Goal: Task Accomplishment & Management: Complete application form

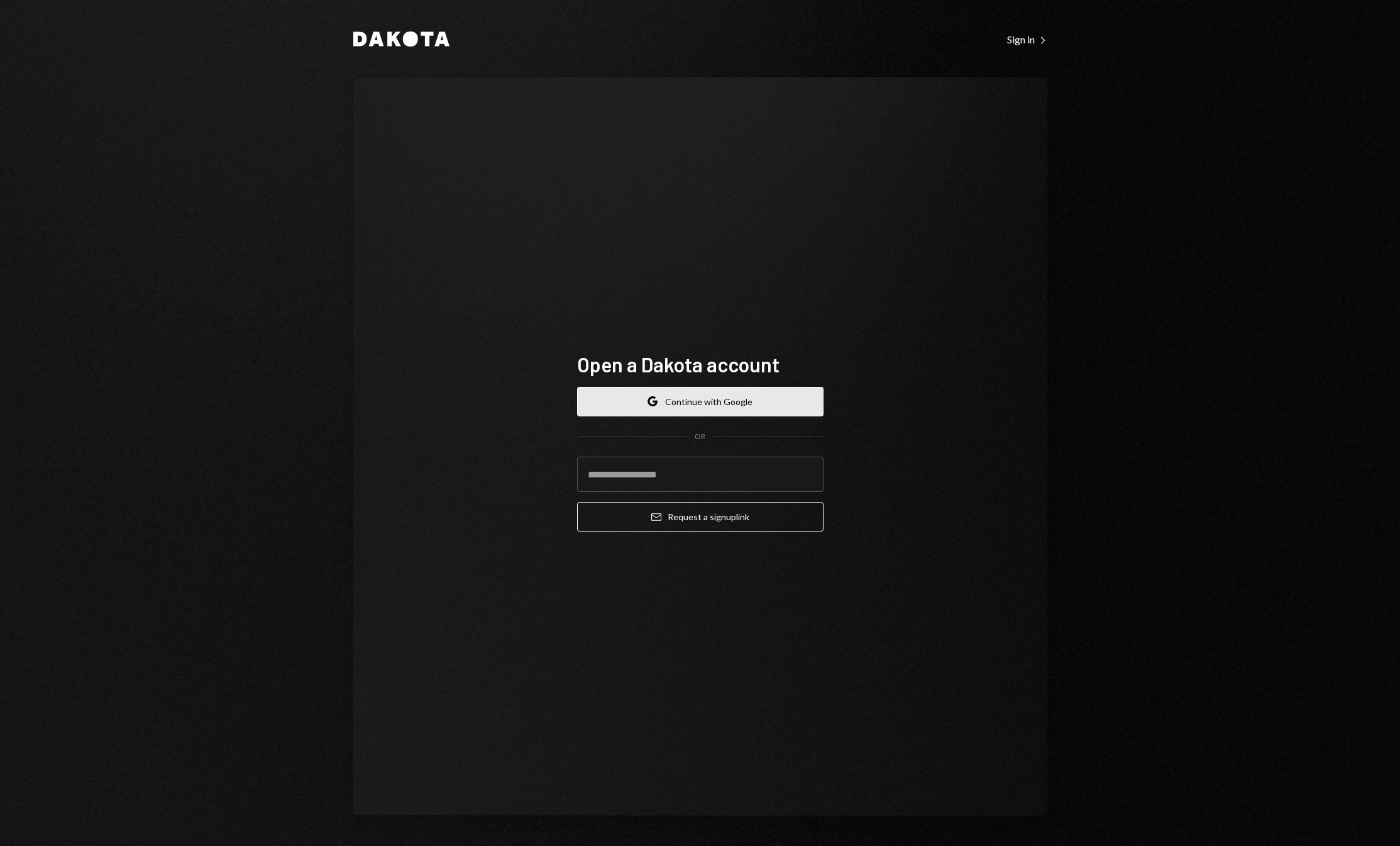
click at [733, 393] on button "Google Continue with Google" at bounding box center [700, 401] width 246 height 29
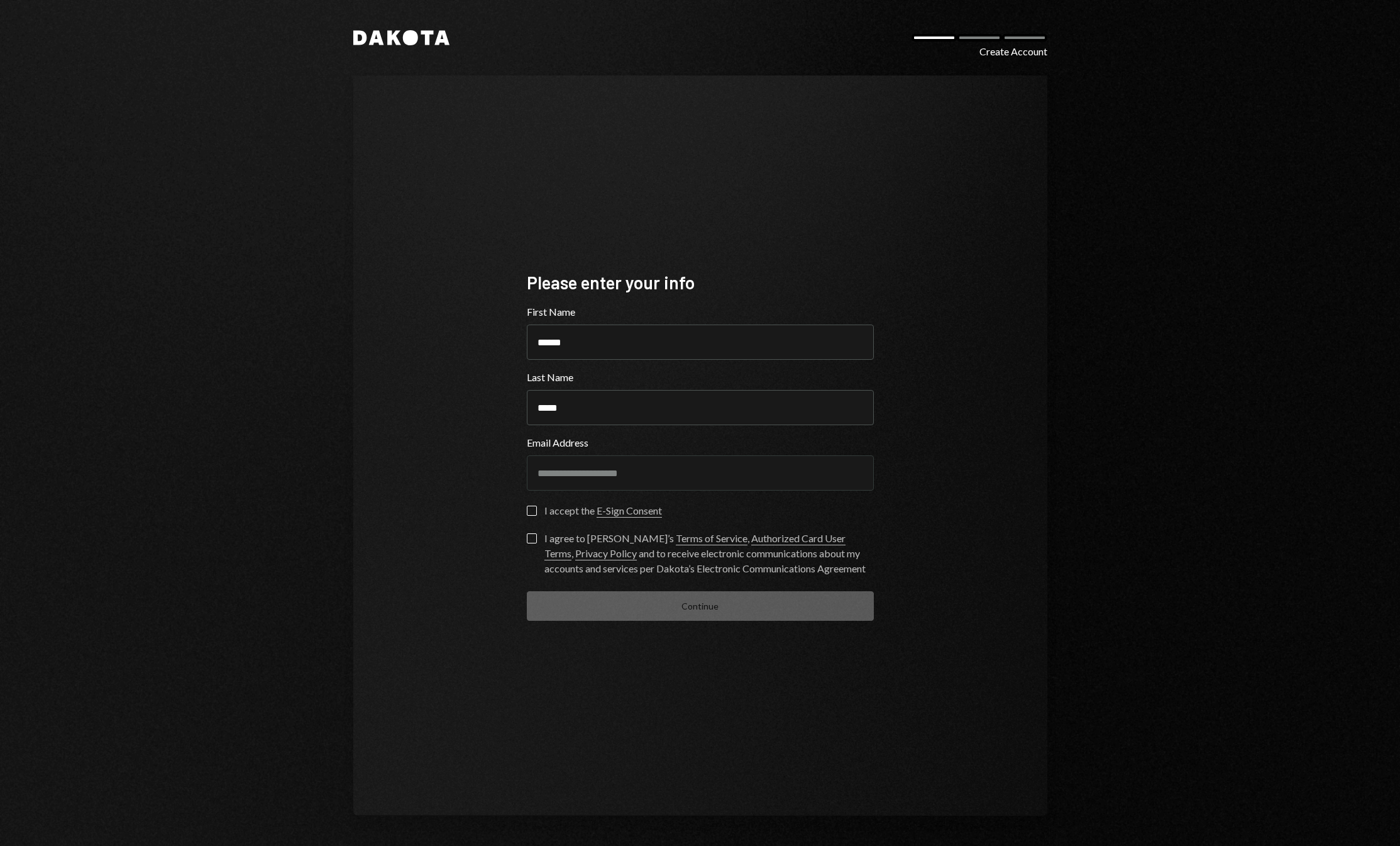
type input "******"
type button "on"
click at [527, 506] on button "on" at bounding box center [531, 510] width 10 height 10
click at [534, 540] on button "I agree to Dakota’s Terms of Service , Authorized Card User Terms , Privacy Pol…" at bounding box center [531, 538] width 10 height 10
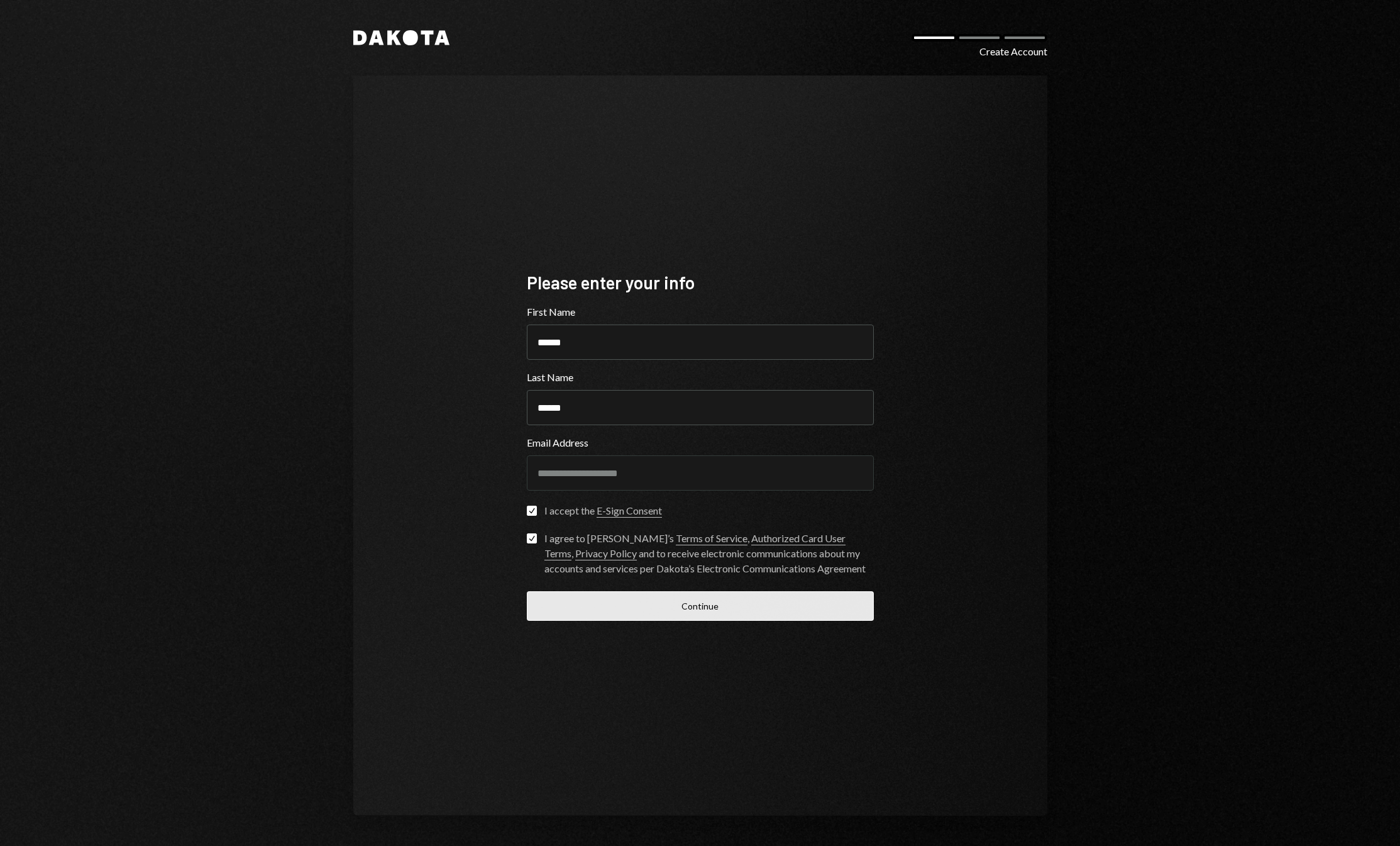
click at [684, 599] on button "Continue" at bounding box center [700, 605] width 347 height 29
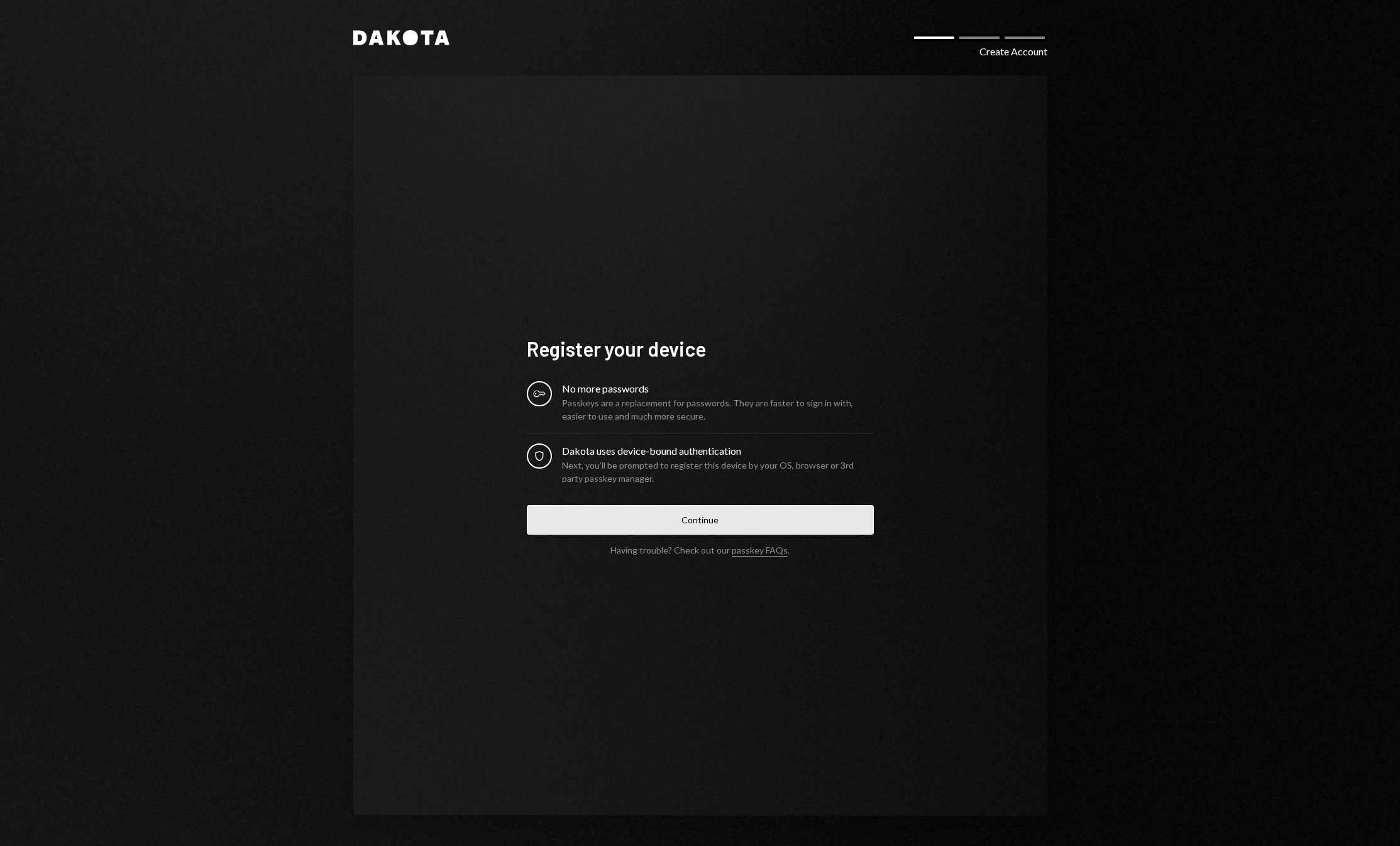
click at [730, 519] on button "Continue" at bounding box center [700, 519] width 347 height 29
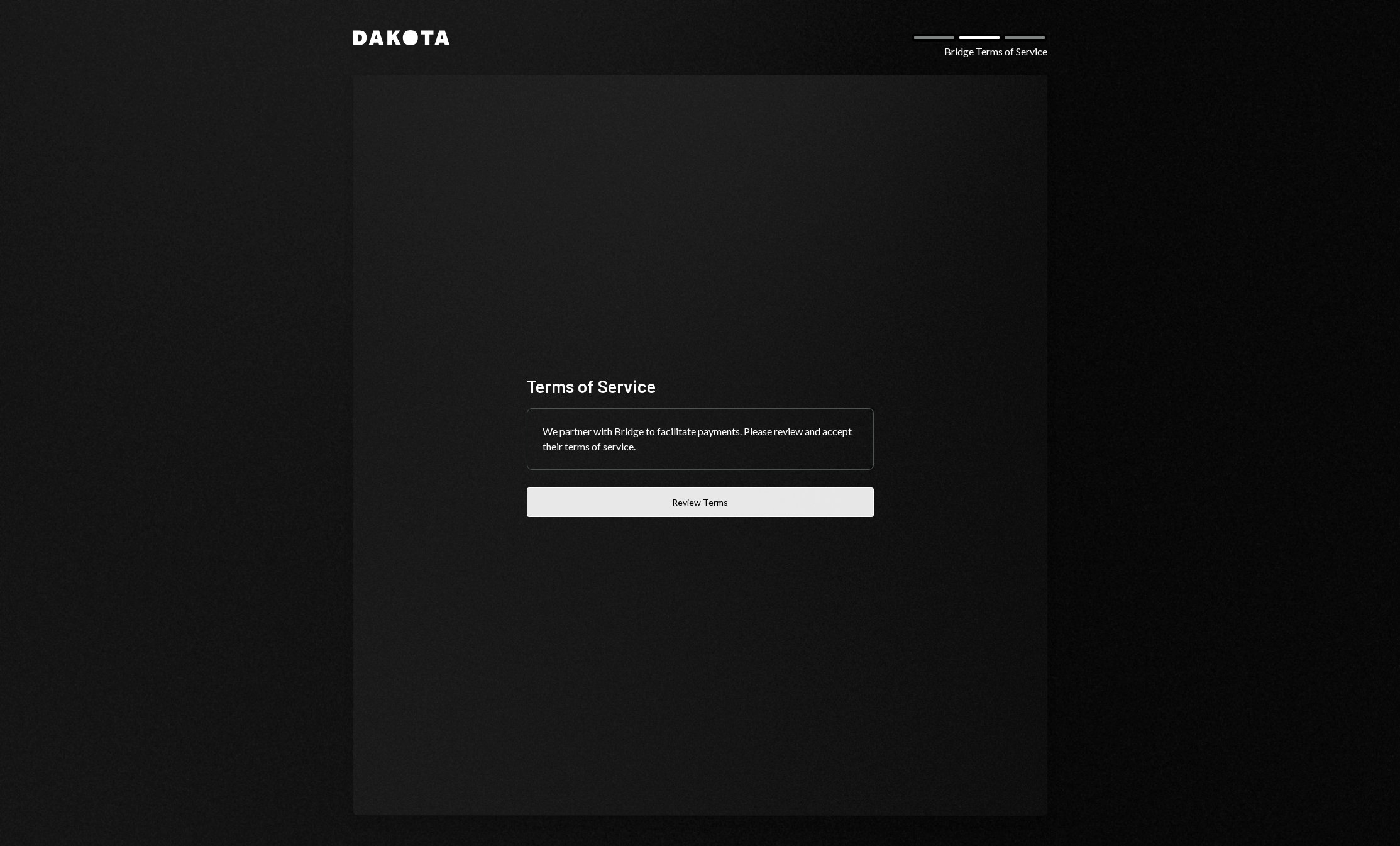
click at [724, 493] on button "Review Terms" at bounding box center [700, 501] width 347 height 29
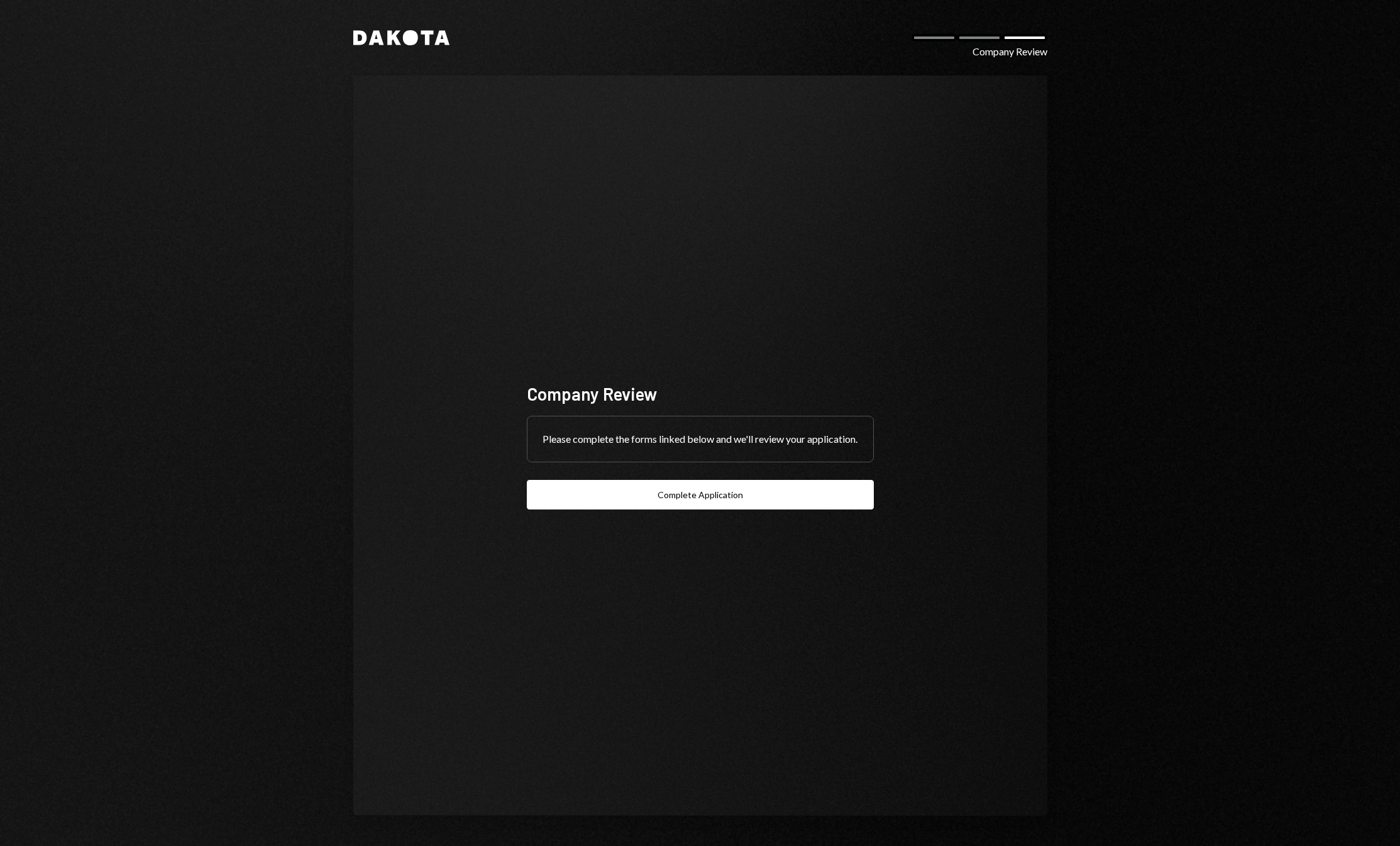
click at [636, 461] on div "Please complete the forms linked below and we'll review your application." at bounding box center [700, 439] width 346 height 45
click at [663, 504] on button "Complete Application" at bounding box center [700, 494] width 347 height 29
